Goal: Task Accomplishment & Management: Complete application form

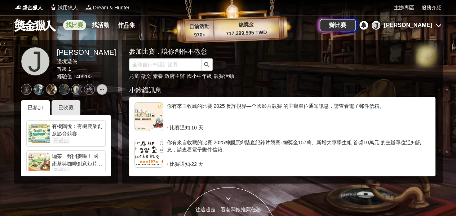
click at [75, 27] on link "找比賽" at bounding box center [74, 25] width 23 height 10
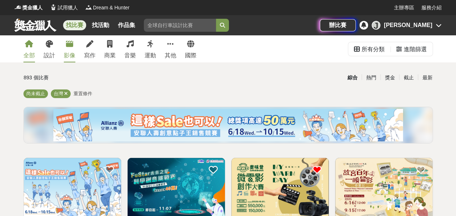
click at [68, 54] on div "影像" at bounding box center [70, 55] width 12 height 9
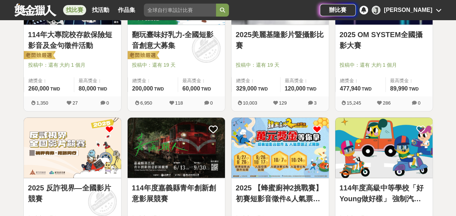
scroll to position [360, 0]
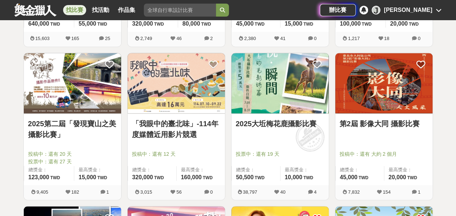
scroll to position [540, 0]
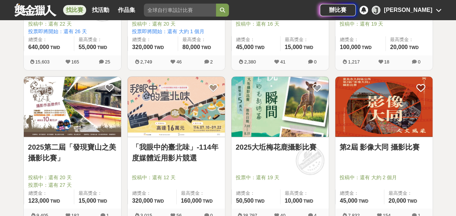
click at [53, 121] on img at bounding box center [72, 106] width 97 height 60
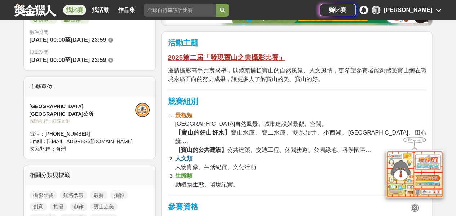
scroll to position [216, 0]
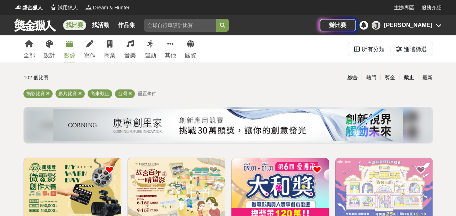
click at [409, 77] on div "截止" at bounding box center [408, 77] width 19 height 13
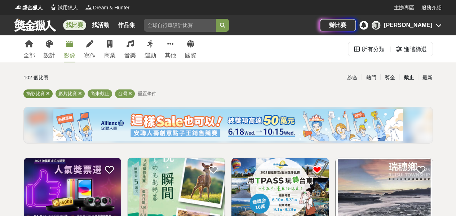
click at [48, 93] on icon at bounding box center [48, 93] width 4 height 5
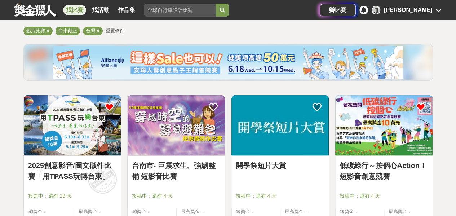
scroll to position [108, 0]
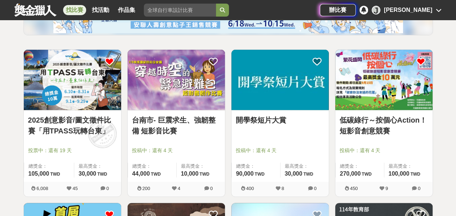
click at [80, 126] on link "2025創意影音/圖文徵件比賽「用TPASS玩轉台東」" at bounding box center [72, 126] width 89 height 22
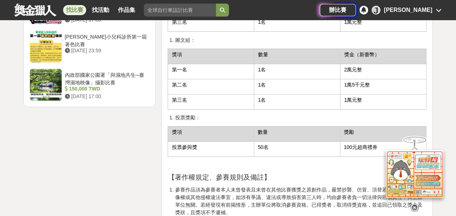
scroll to position [1261, 0]
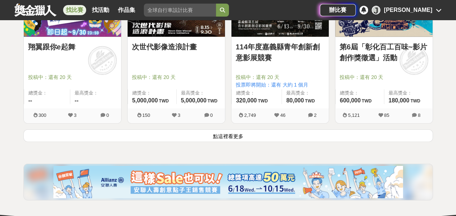
scroll to position [937, 0]
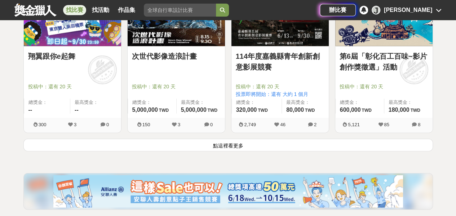
click at [227, 141] on button "點這裡看更多" at bounding box center [227, 145] width 409 height 13
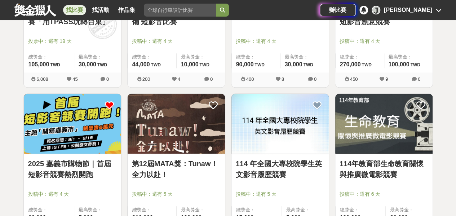
scroll to position [216, 0]
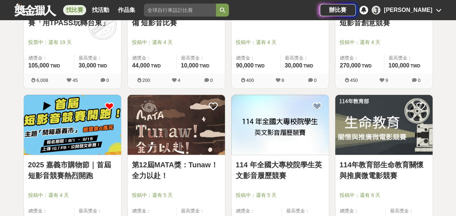
click at [76, 137] on img at bounding box center [72, 125] width 97 height 60
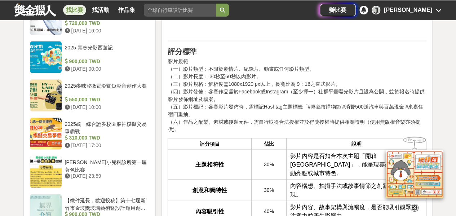
scroll to position [757, 0]
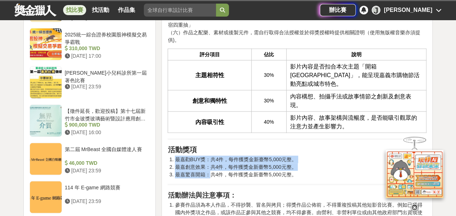
drag, startPoint x: 175, startPoint y: 132, endPoint x: 210, endPoint y: 151, distance: 39.5
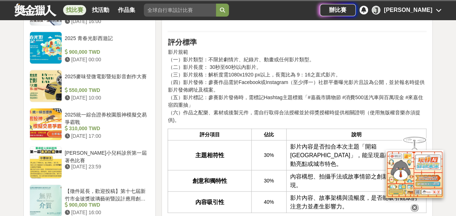
scroll to position [649, 0]
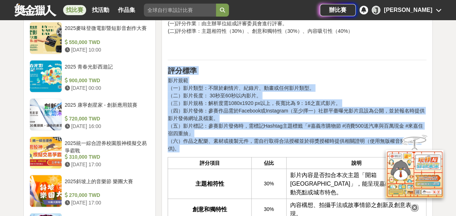
drag, startPoint x: 165, startPoint y: 58, endPoint x: 337, endPoint y: 138, distance: 189.2
click at [337, 138] on div "活動簡介 2025嘉義市購物節邀請全民發揮創意「開箱嘉義市」，透過趣味視角詮釋嘉義市在地美食、特色旅宿、購物體驗或抽獎驚喜，鼓勵大家「來嘉消費中大獎」，展現熱…" at bounding box center [296, 99] width 271 height 1010
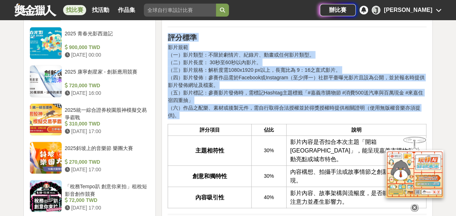
scroll to position [685, 0]
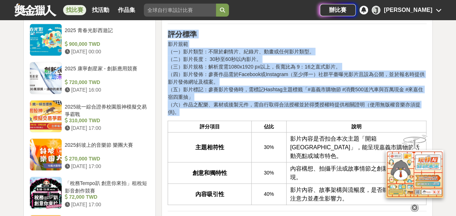
click at [182, 60] on p "影片規範 （一）影片類型：不限於劇情片、紀錄片、動畫或任何影片類型。 （二）影片長度： 30秒至60秒以內影片。 （三）影片規格：解析度需1080x1920 …" at bounding box center [297, 78] width 259 height 76
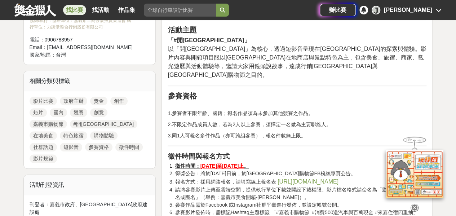
scroll to position [288, 0]
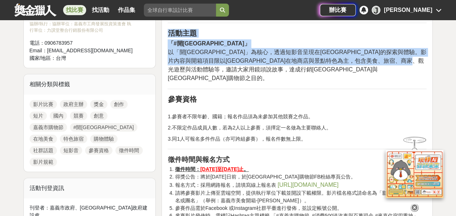
drag, startPoint x: 165, startPoint y: 28, endPoint x: 291, endPoint y: 66, distance: 131.3
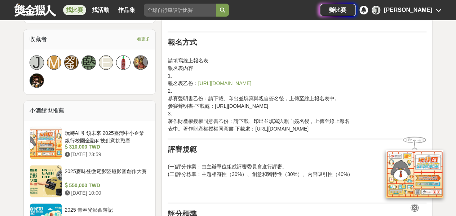
scroll to position [504, 0]
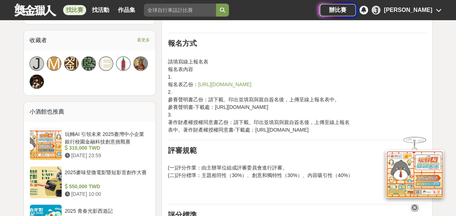
click at [223, 81] on link "https://forms.gle/vVM74G8jdXzCz4hz9" at bounding box center [224, 84] width 53 height 6
